Goal: Transaction & Acquisition: Purchase product/service

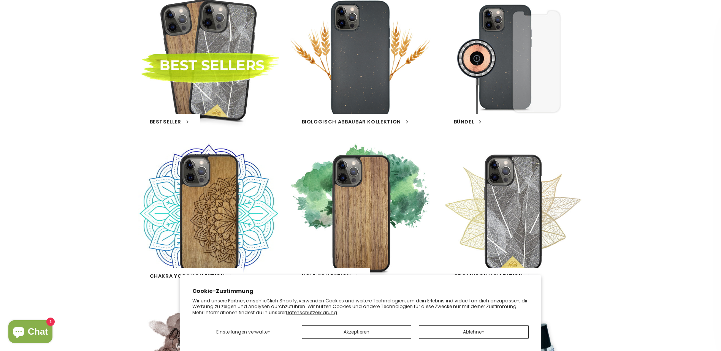
scroll to position [152, 0]
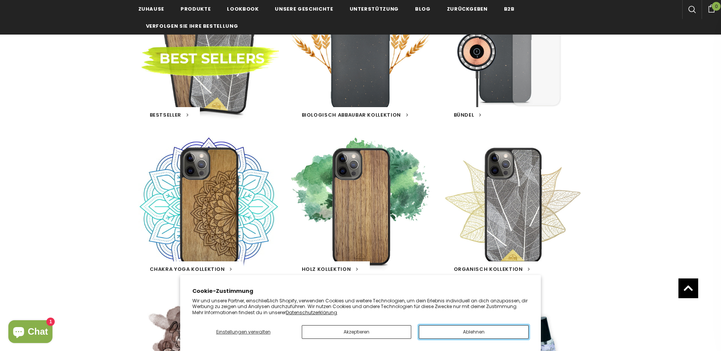
click at [474, 338] on button "Ablehnen" at bounding box center [474, 332] width 110 height 14
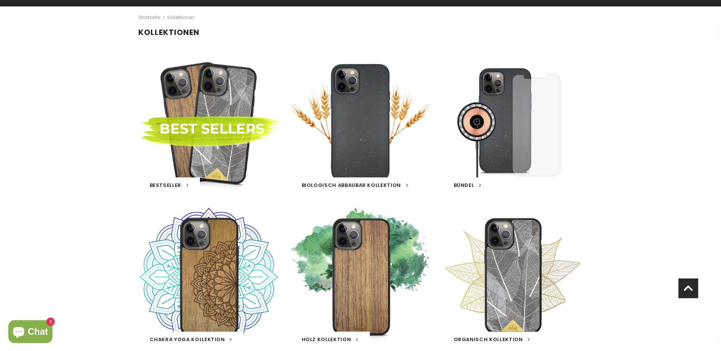
scroll to position [0, 0]
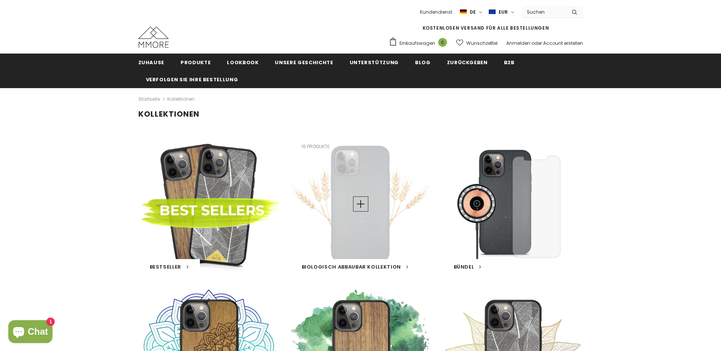
click at [360, 244] on div "Biologisch abbaubar Kollektion 16 Produkte" at bounding box center [360, 204] width 141 height 141
click at [368, 203] on link at bounding box center [360, 204] width 15 height 15
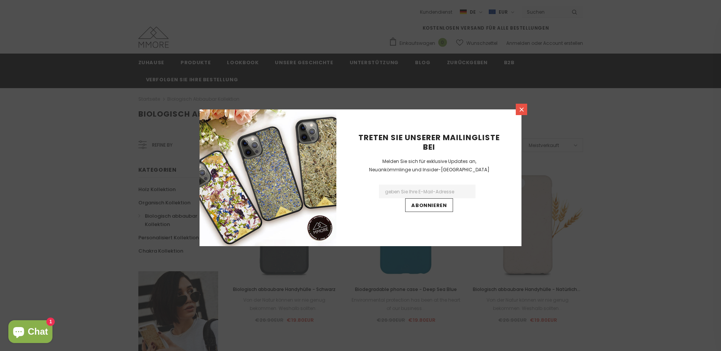
click at [524, 110] on icon at bounding box center [522, 109] width 6 height 6
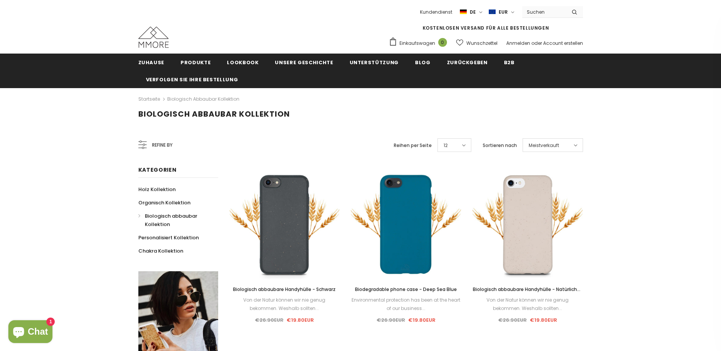
click at [161, 144] on span "Refine by" at bounding box center [162, 145] width 21 height 8
